Goal: Navigation & Orientation: Find specific page/section

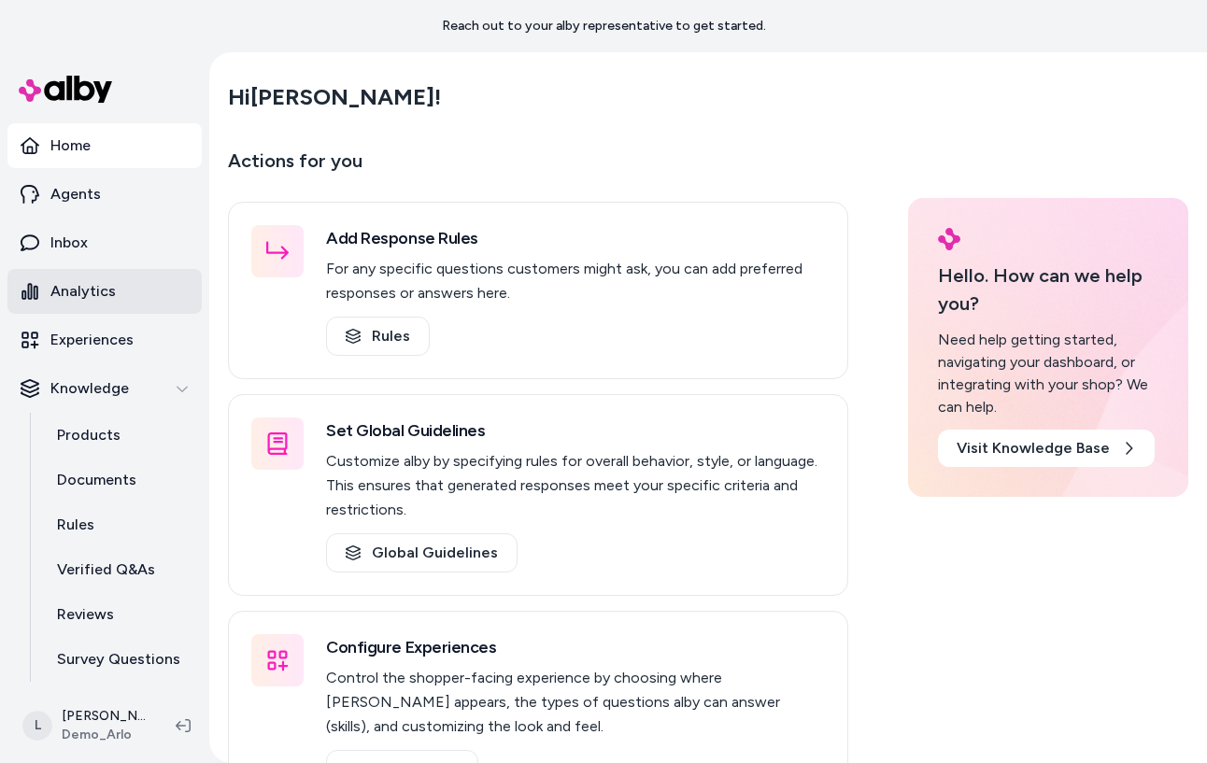
click at [101, 281] on p "Analytics" at bounding box center [82, 291] width 65 height 22
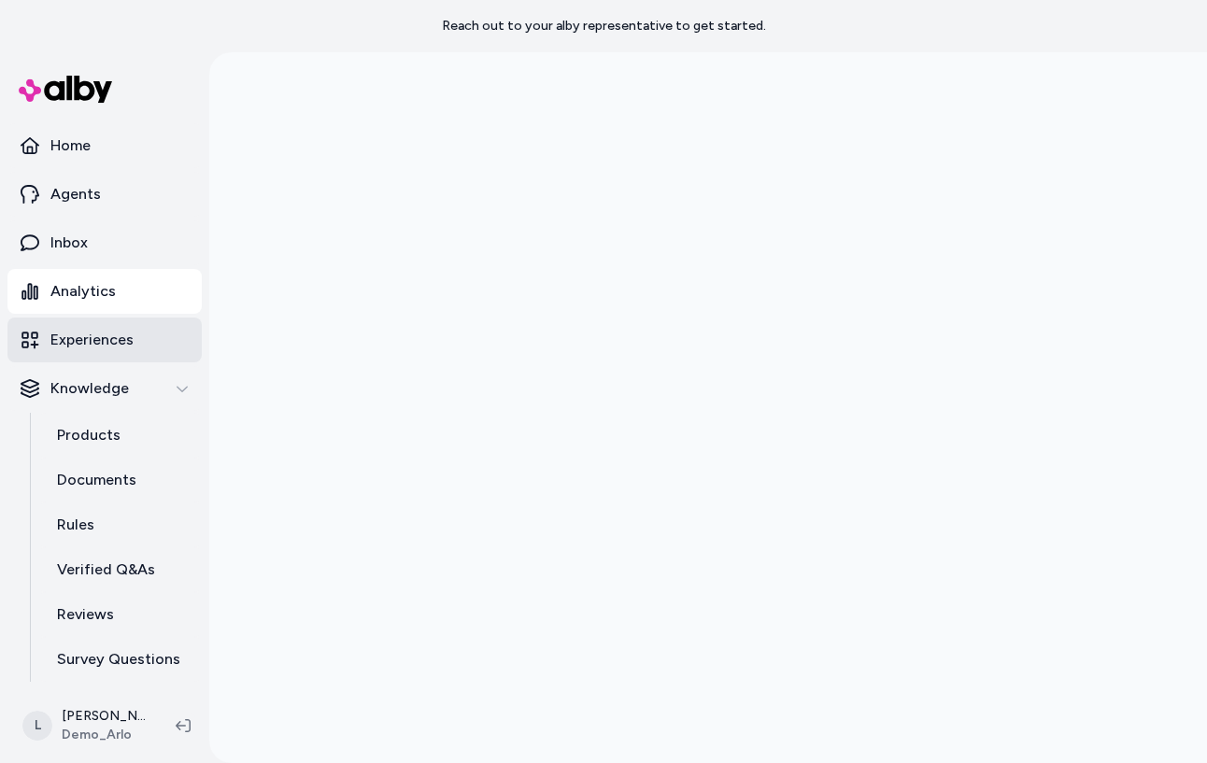
click at [100, 347] on p "Experiences" at bounding box center [91, 340] width 83 height 22
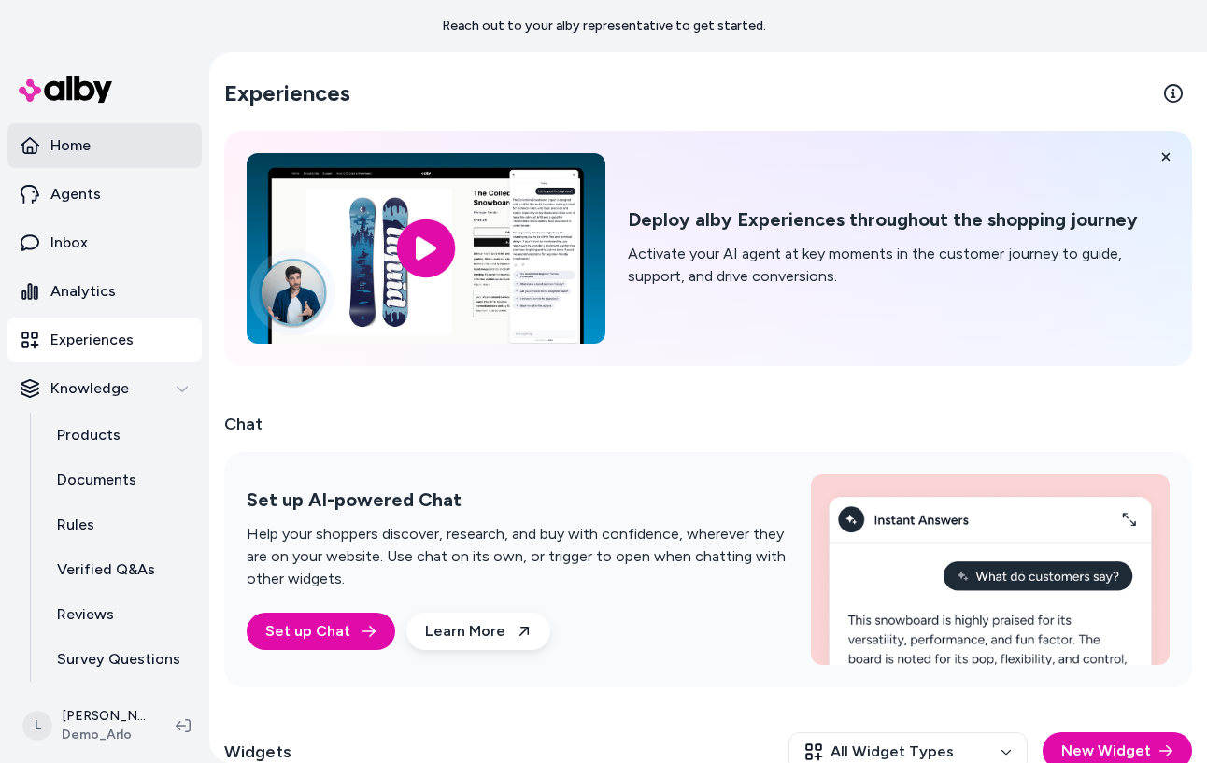
click at [65, 142] on p "Home" at bounding box center [70, 146] width 40 height 22
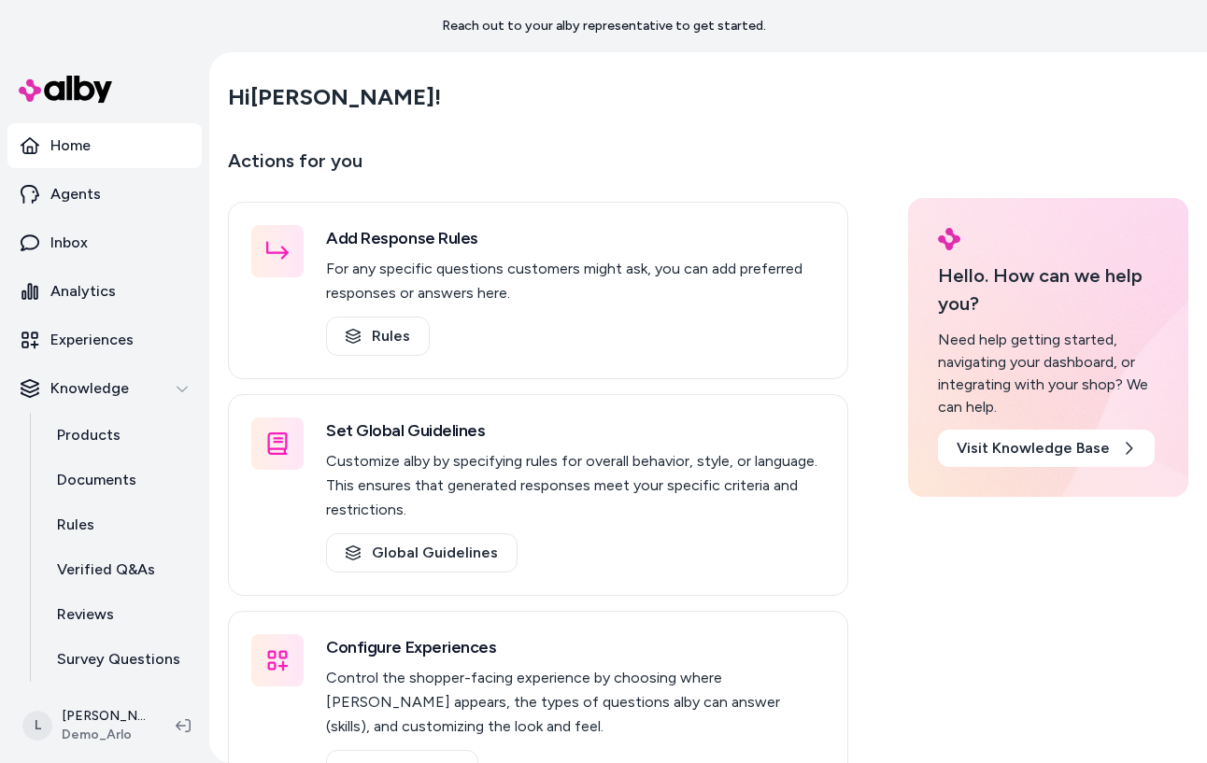
click at [103, 147] on link "Home" at bounding box center [104, 145] width 194 height 45
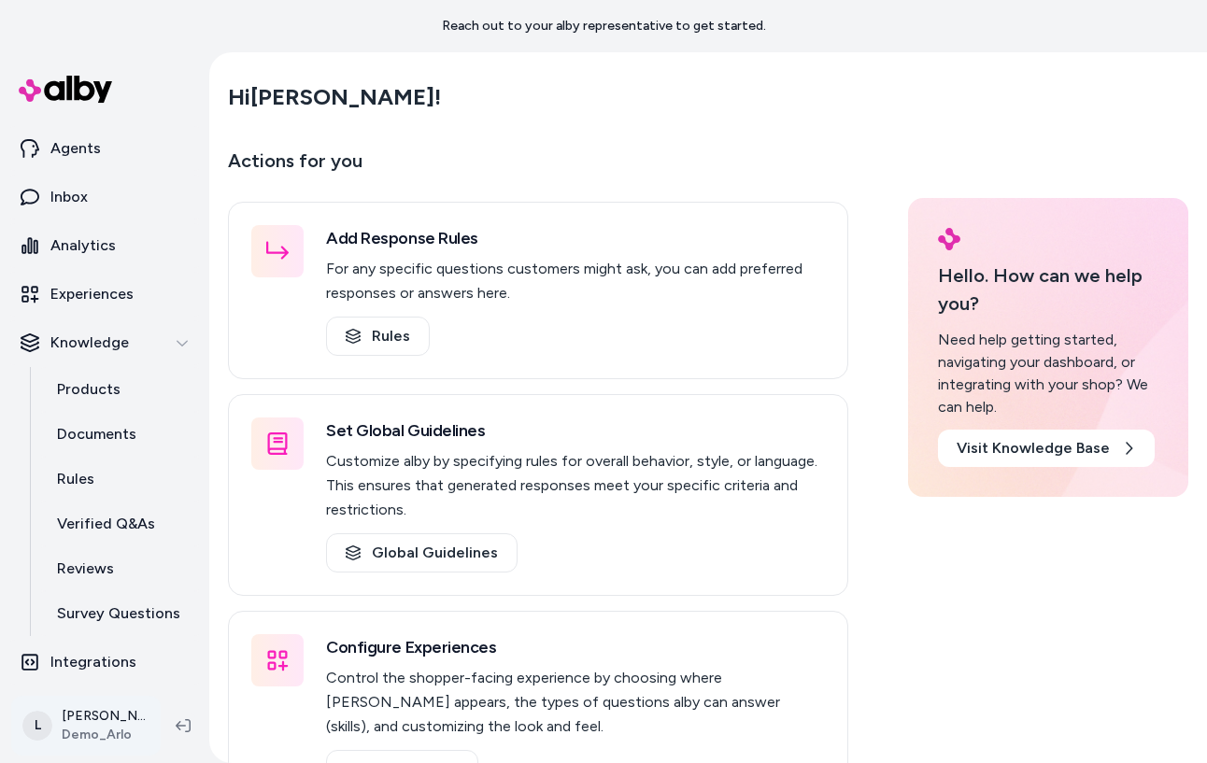
click at [77, 726] on html "Reach out to your alby representative to get started. Home Agents Inbox Analyti…" at bounding box center [603, 381] width 1207 height 763
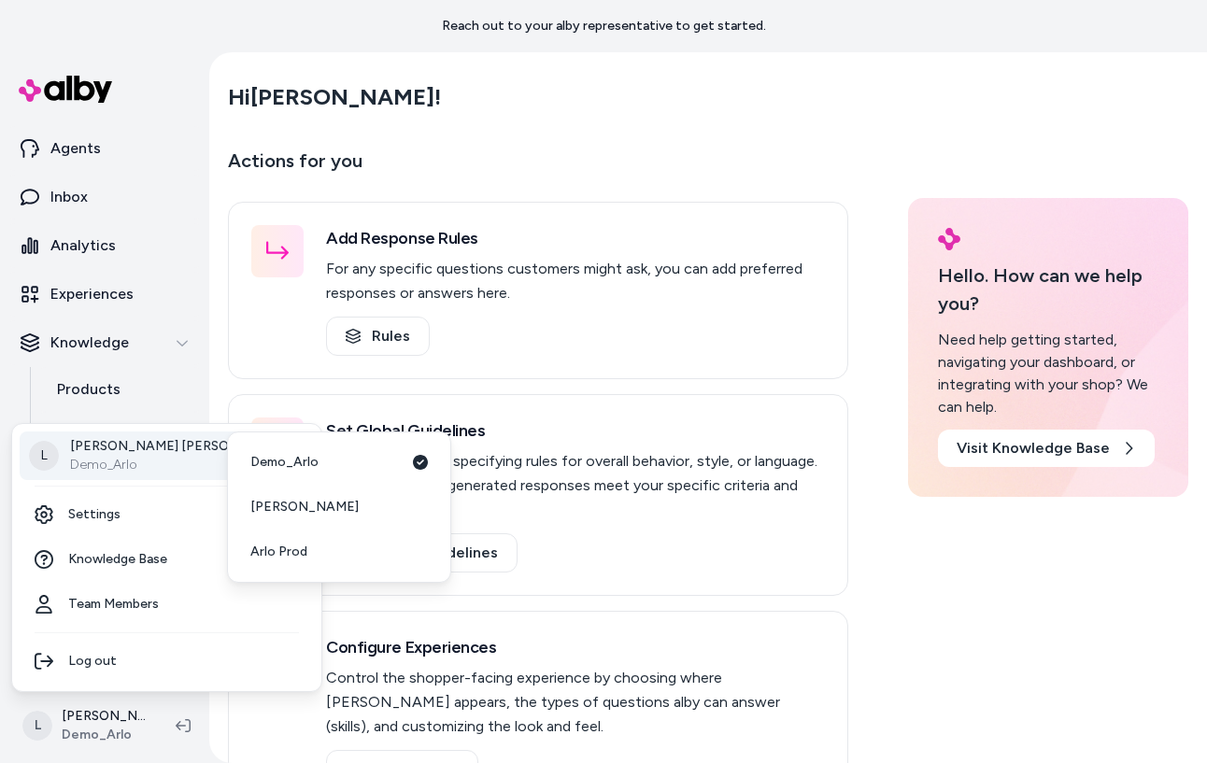
click at [135, 459] on p "Demo_Arlo" at bounding box center [180, 465] width 220 height 19
click at [296, 550] on span "Arlo Prod" at bounding box center [278, 552] width 57 height 19
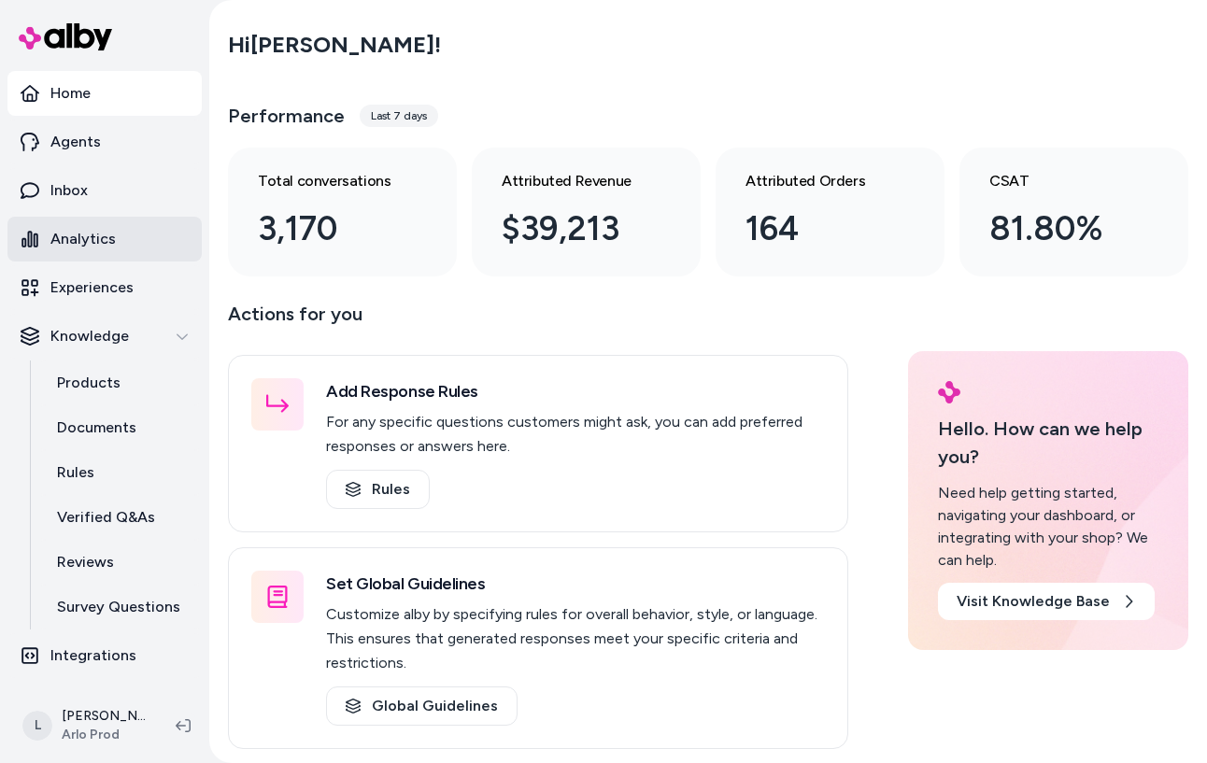
click at [105, 237] on p "Analytics" at bounding box center [82, 239] width 65 height 22
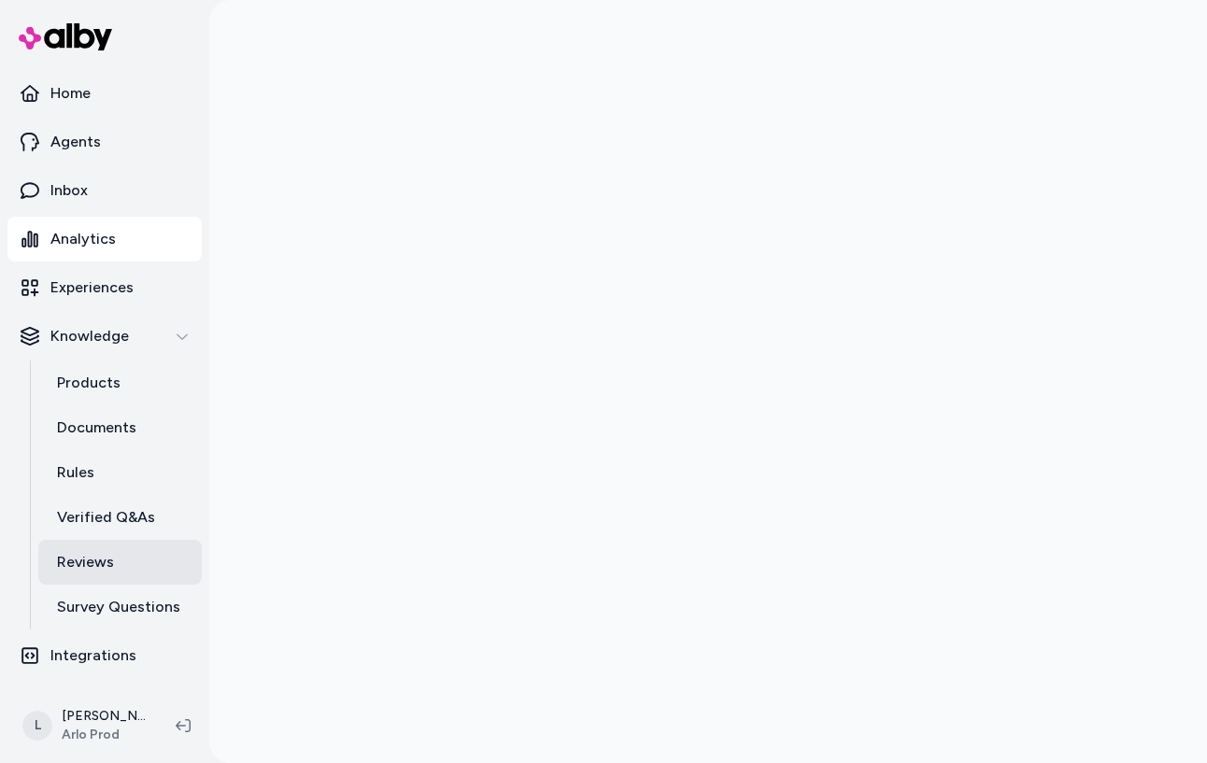
click at [127, 557] on link "Reviews" at bounding box center [120, 562] width 164 height 45
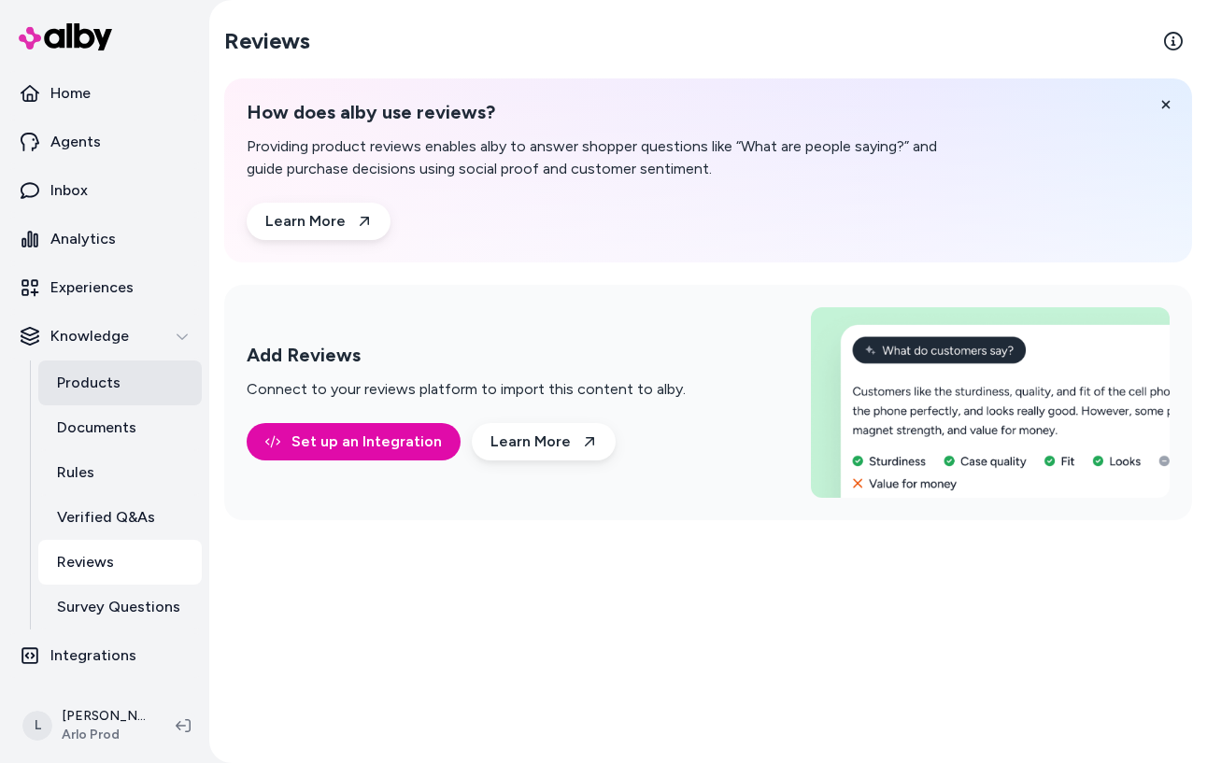
click at [121, 385] on link "Products" at bounding box center [120, 383] width 164 height 45
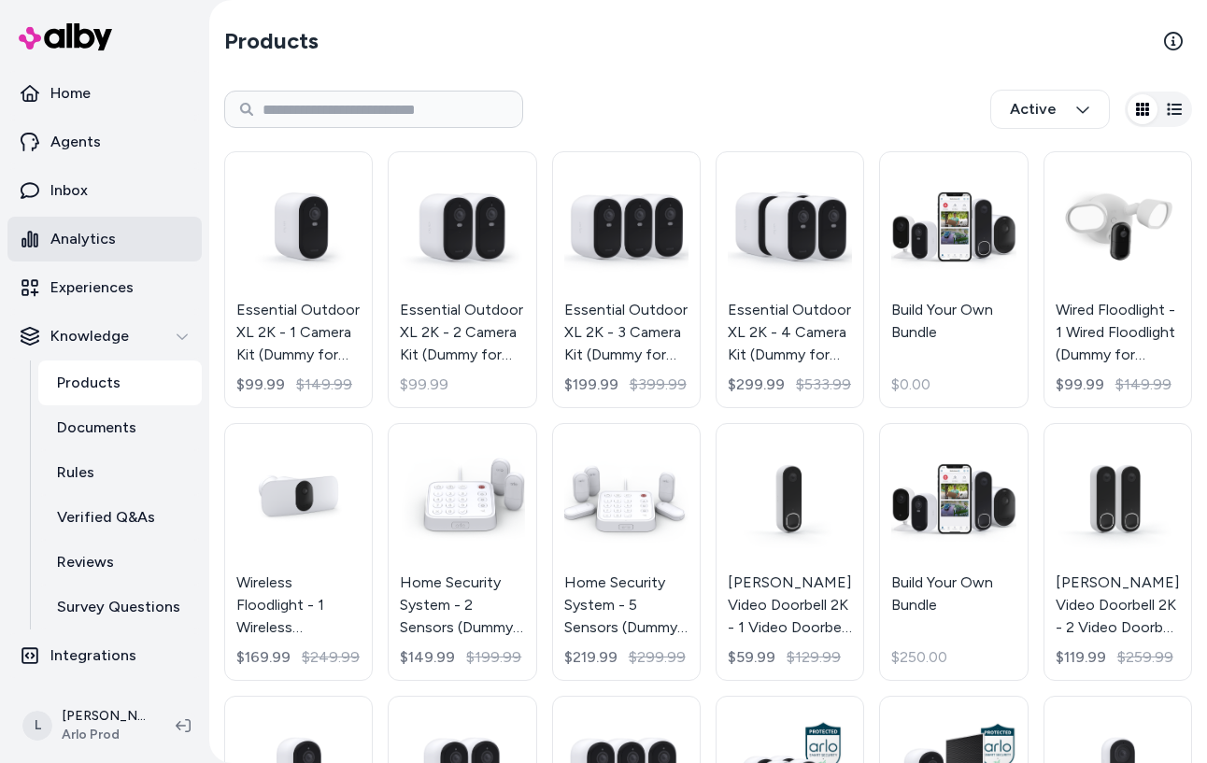
click at [124, 236] on link "Analytics" at bounding box center [104, 239] width 194 height 45
